Goal: Task Accomplishment & Management: Manage account settings

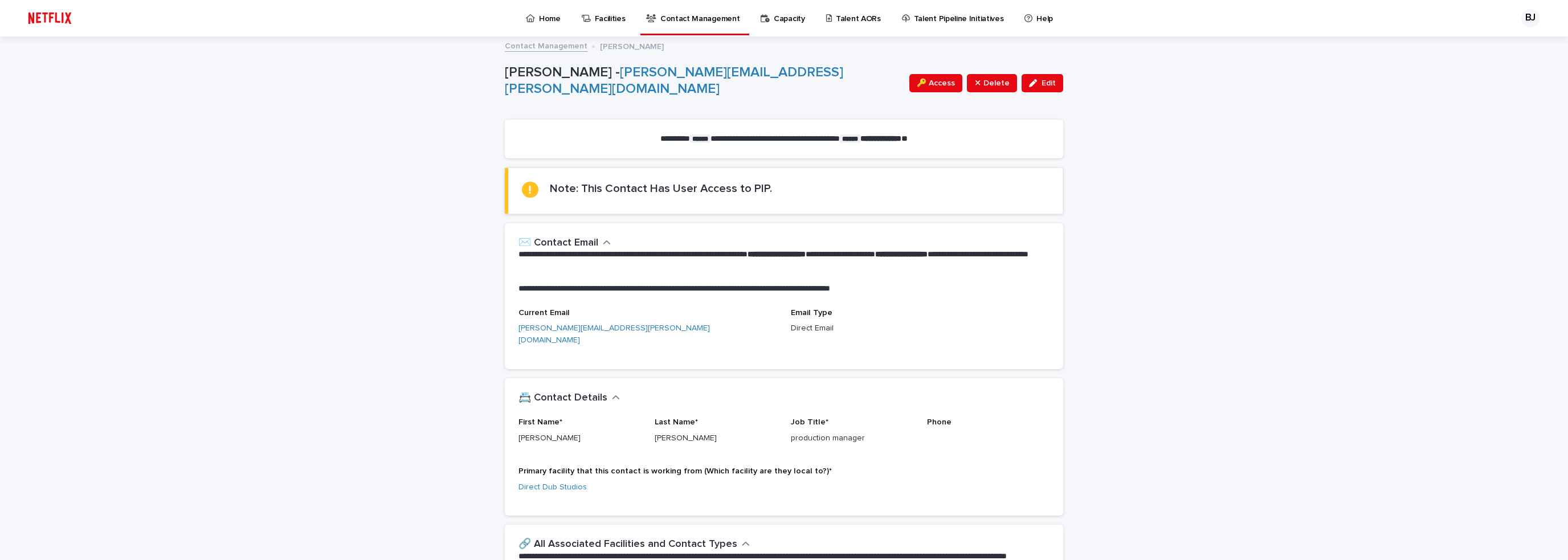
click at [712, 23] on p "Contact Management" at bounding box center [700, 12] width 79 height 24
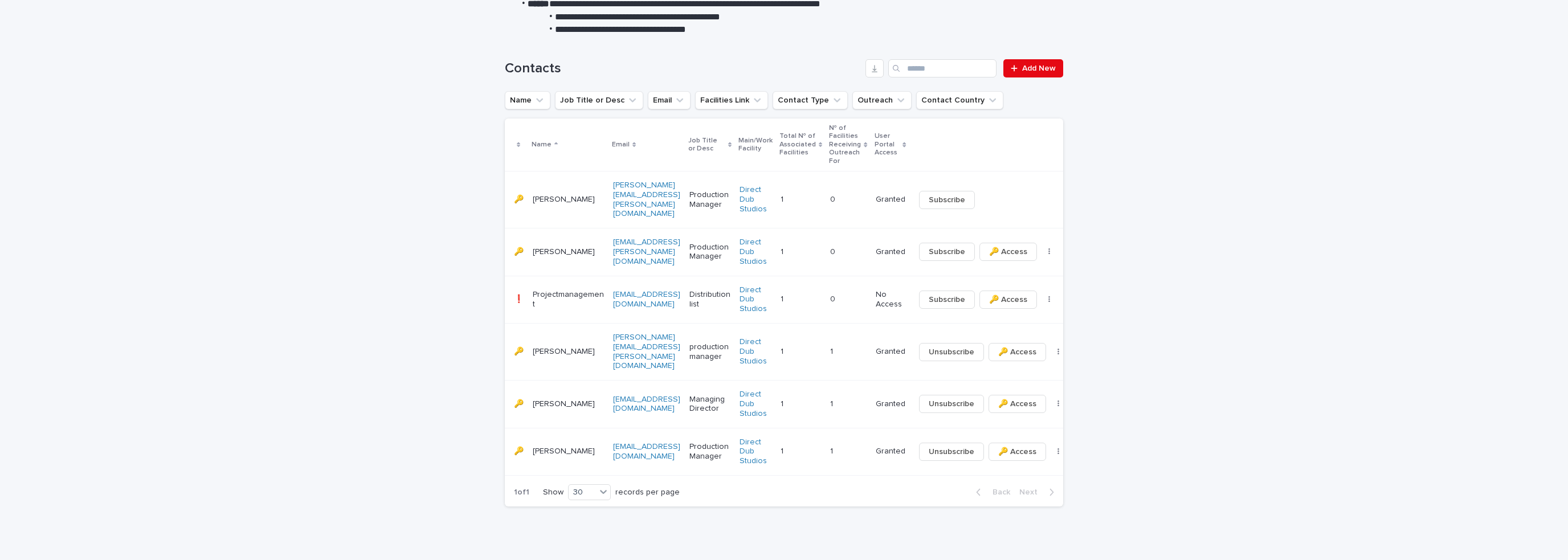
scroll to position [214, 0]
click at [936, 193] on span "Subscribe" at bounding box center [947, 198] width 37 height 12
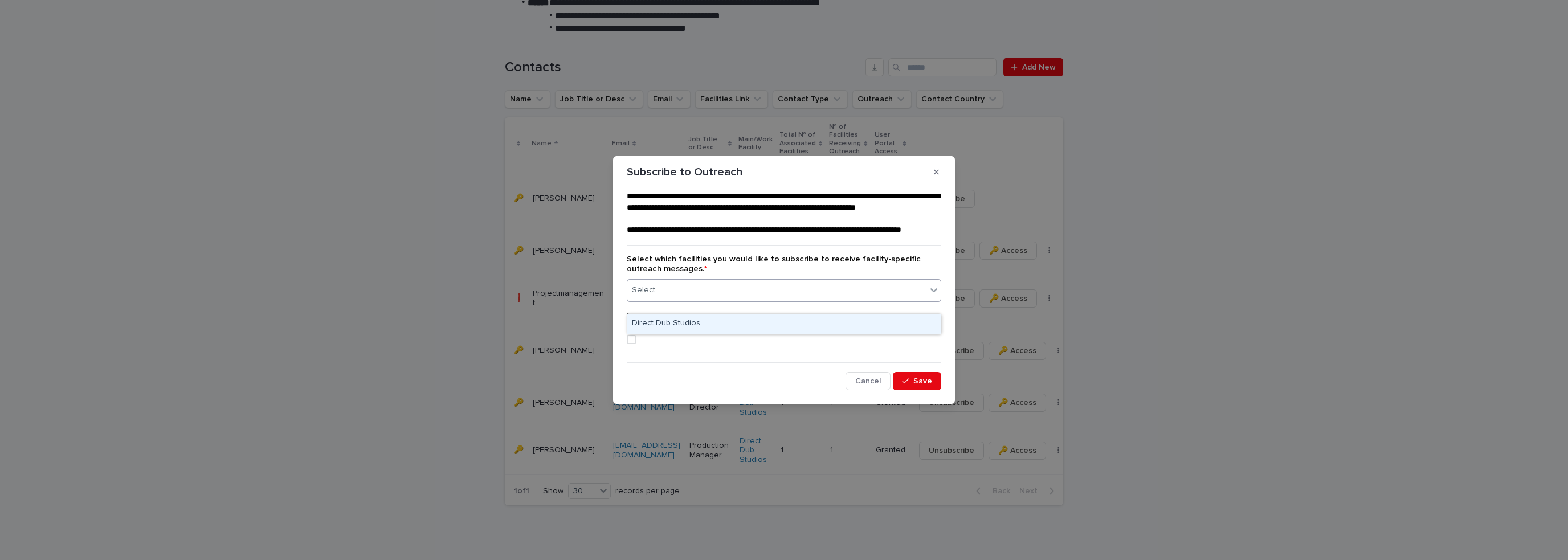
click at [929, 296] on icon at bounding box center [934, 290] width 12 height 12
click at [834, 321] on div "Direct Dub Studios" at bounding box center [784, 324] width 313 height 20
click at [626, 351] on div "**********" at bounding box center [784, 291] width 320 height 206
click at [631, 344] on span at bounding box center [631, 339] width 9 height 9
click at [928, 385] on span "Save" at bounding box center [922, 381] width 19 height 8
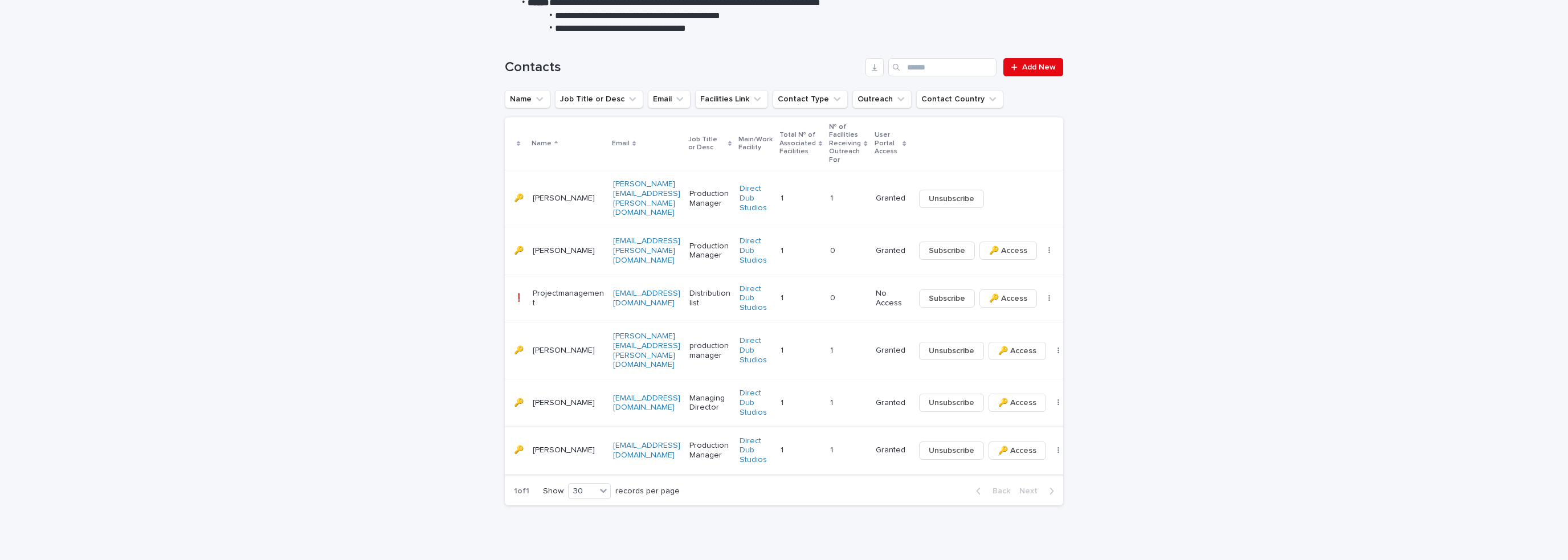
click at [961, 445] on span "Unsubscribe" at bounding box center [951, 450] width 46 height 12
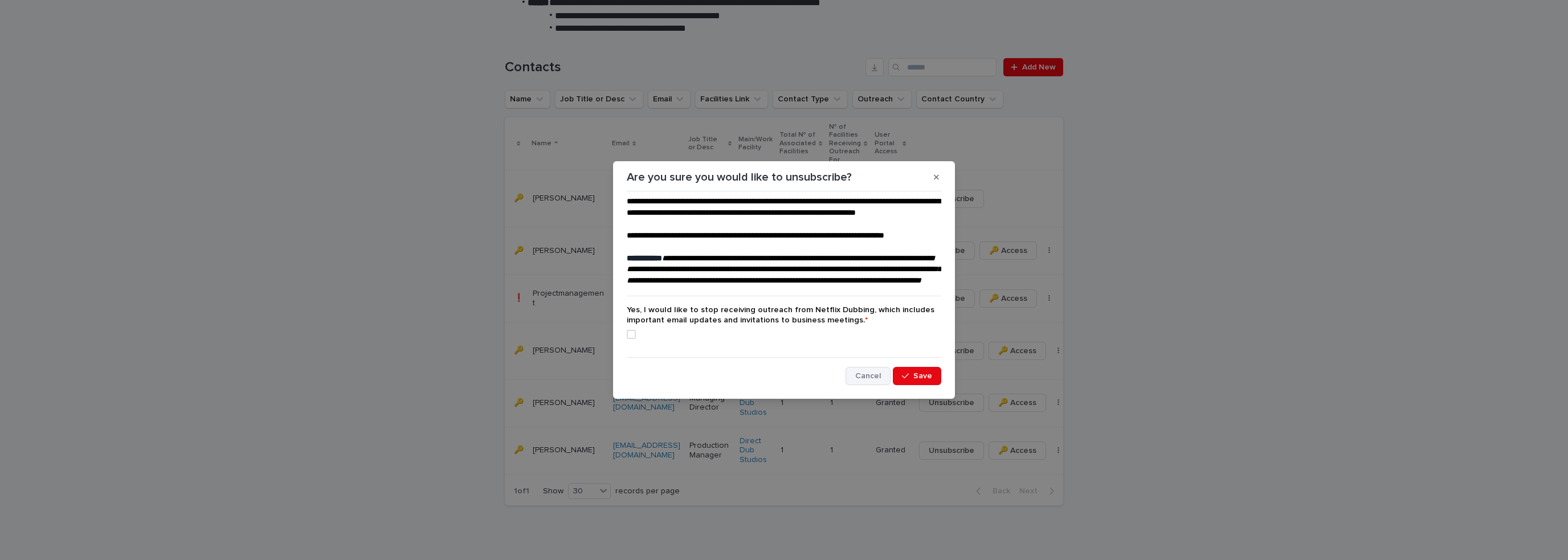
click at [880, 380] on span "Cancel" at bounding box center [868, 376] width 26 height 8
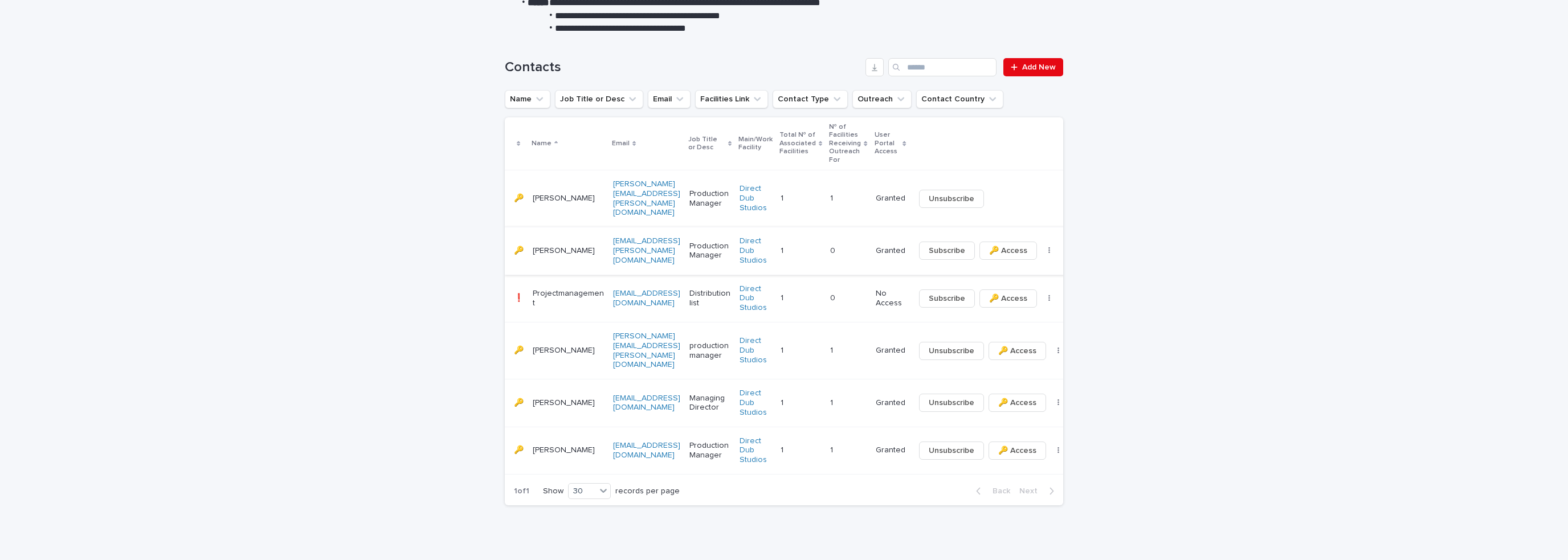
click at [1042, 247] on button "button" at bounding box center [1049, 250] width 16 height 8
click at [1014, 397] on span "🔑 Access" at bounding box center [1017, 402] width 38 height 12
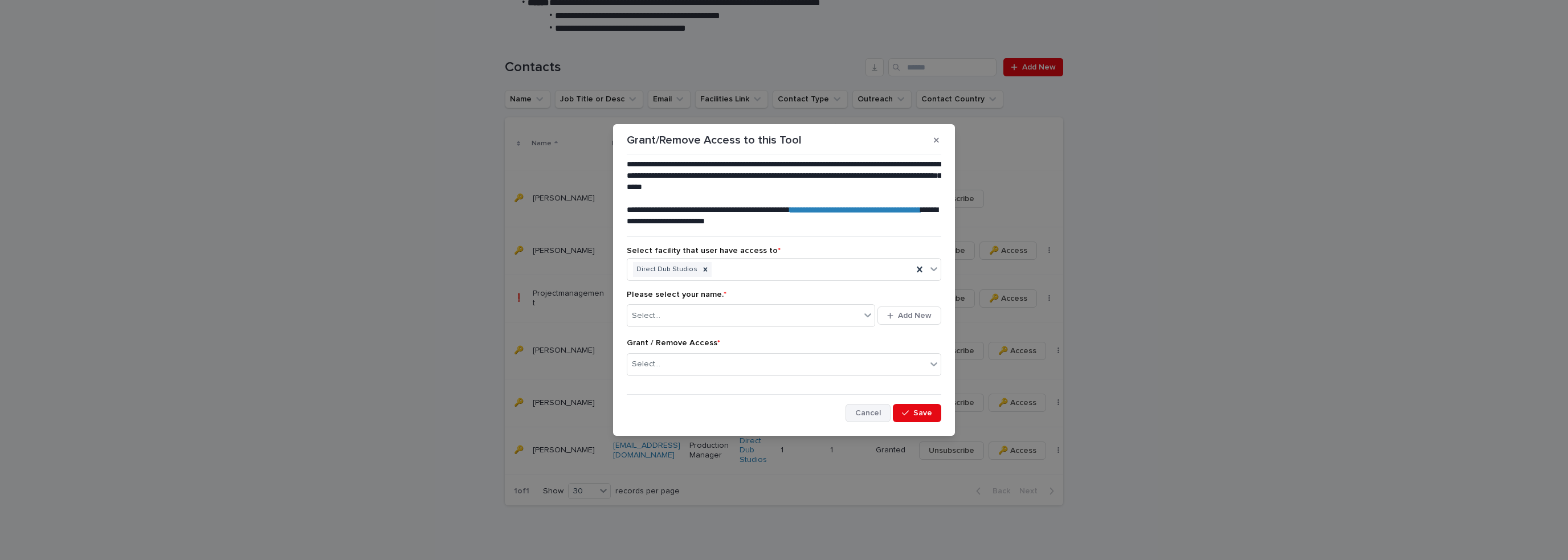
click at [865, 416] on span "Cancel" at bounding box center [868, 413] width 26 height 8
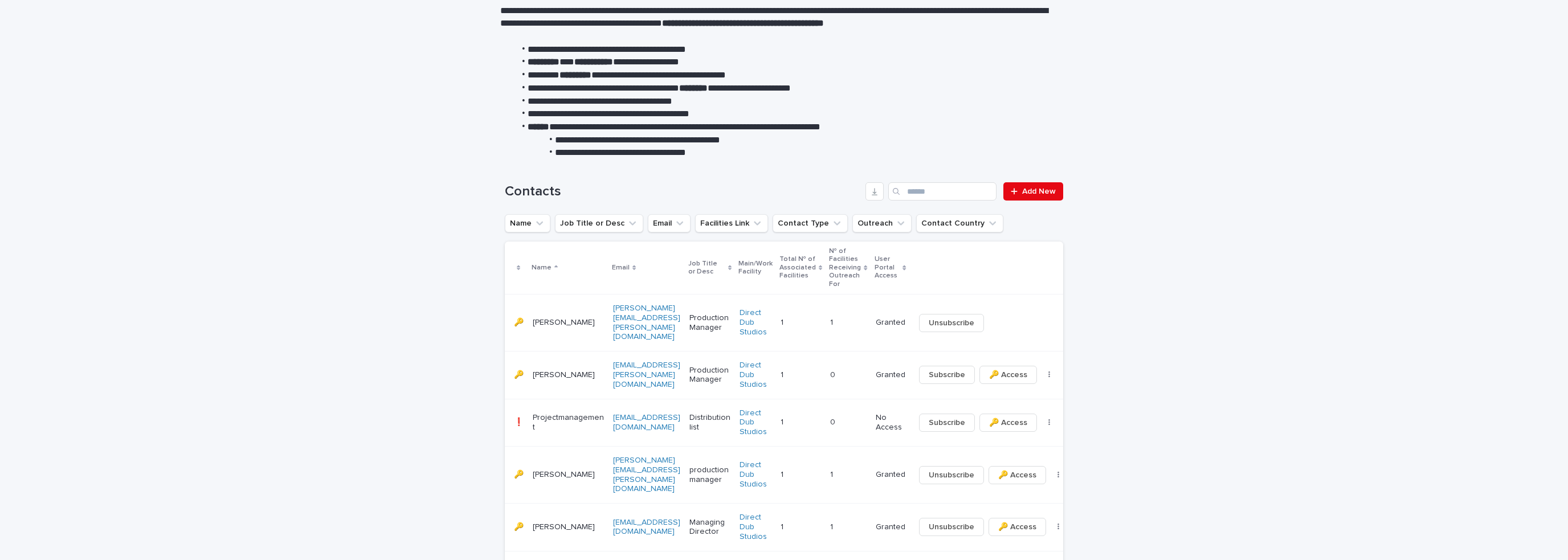
scroll to position [0, 0]
